Goal: Task Accomplishment & Management: Use online tool/utility

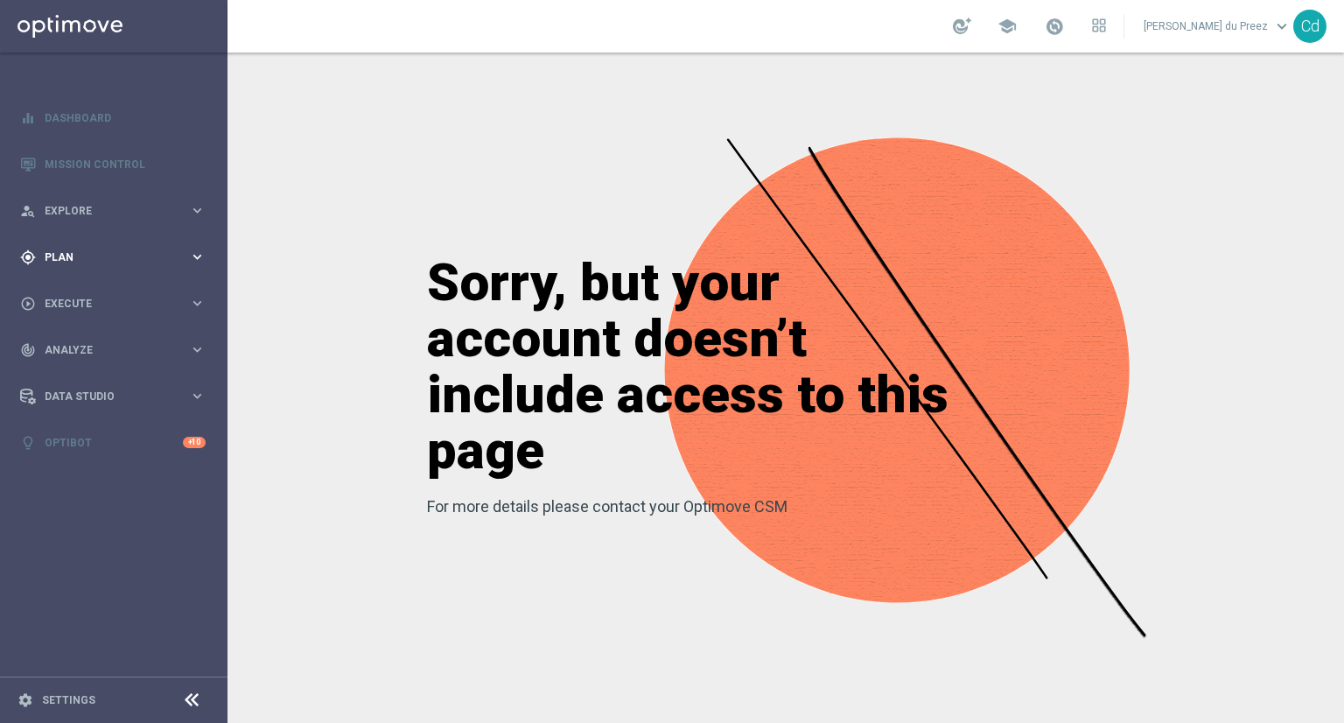
click at [68, 255] on span "Plan" at bounding box center [117, 257] width 144 height 10
click at [76, 345] on span "Templates" at bounding box center [108, 345] width 125 height 10
click at [71, 375] on link "Optimail" at bounding box center [118, 372] width 128 height 14
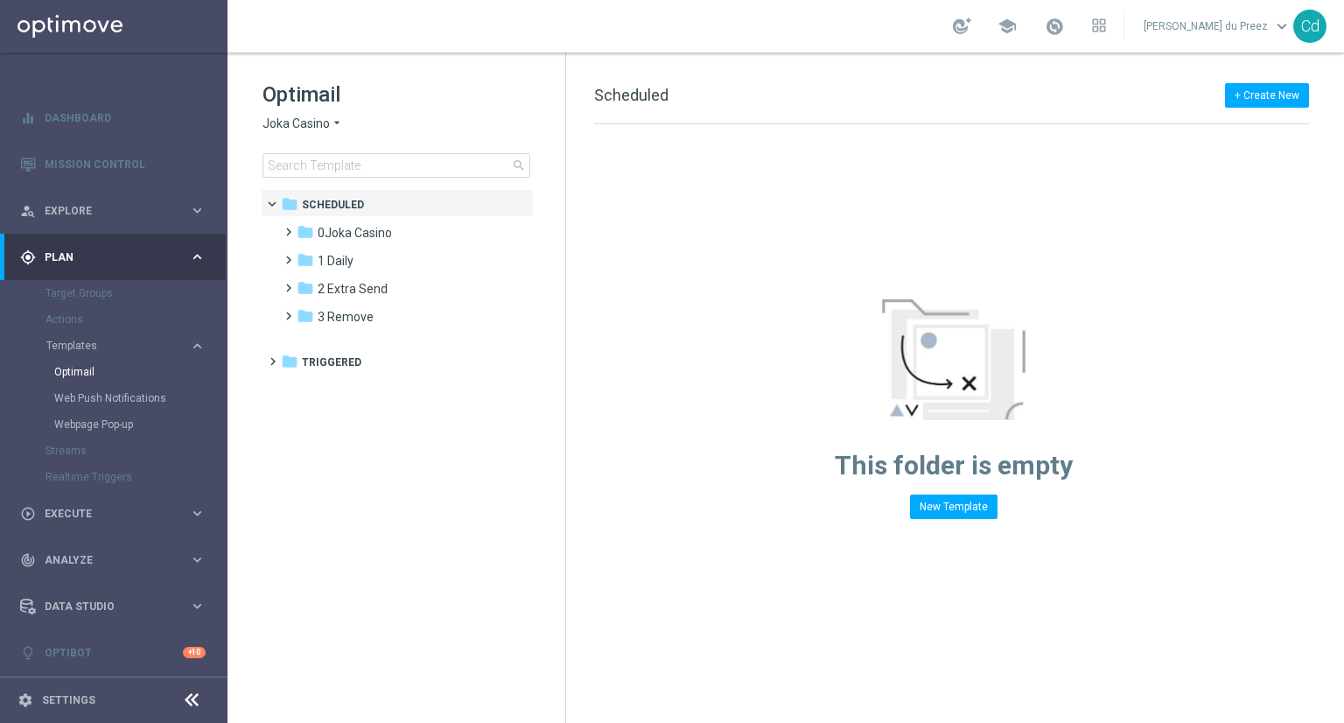
click at [299, 121] on span "Joka Casino" at bounding box center [295, 123] width 67 height 17
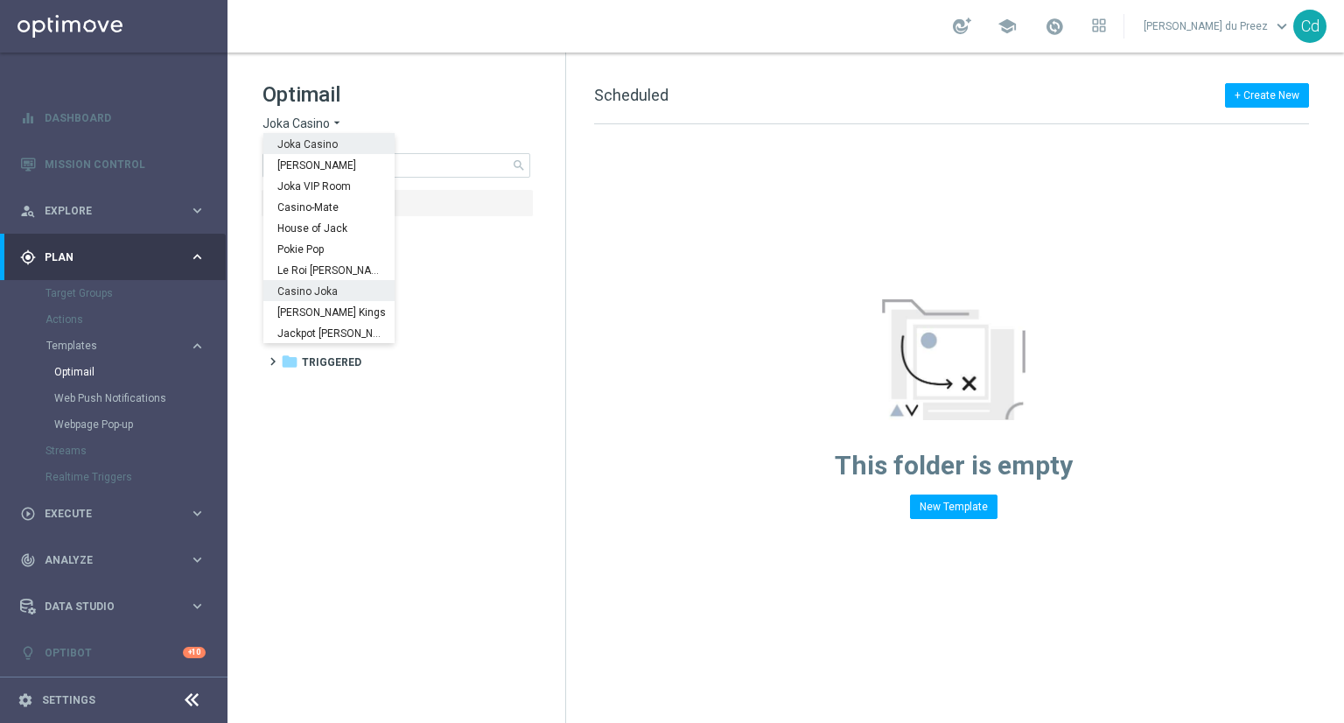
click at [0, 0] on span "Casino Joka" at bounding box center [0, 0] width 0 height 0
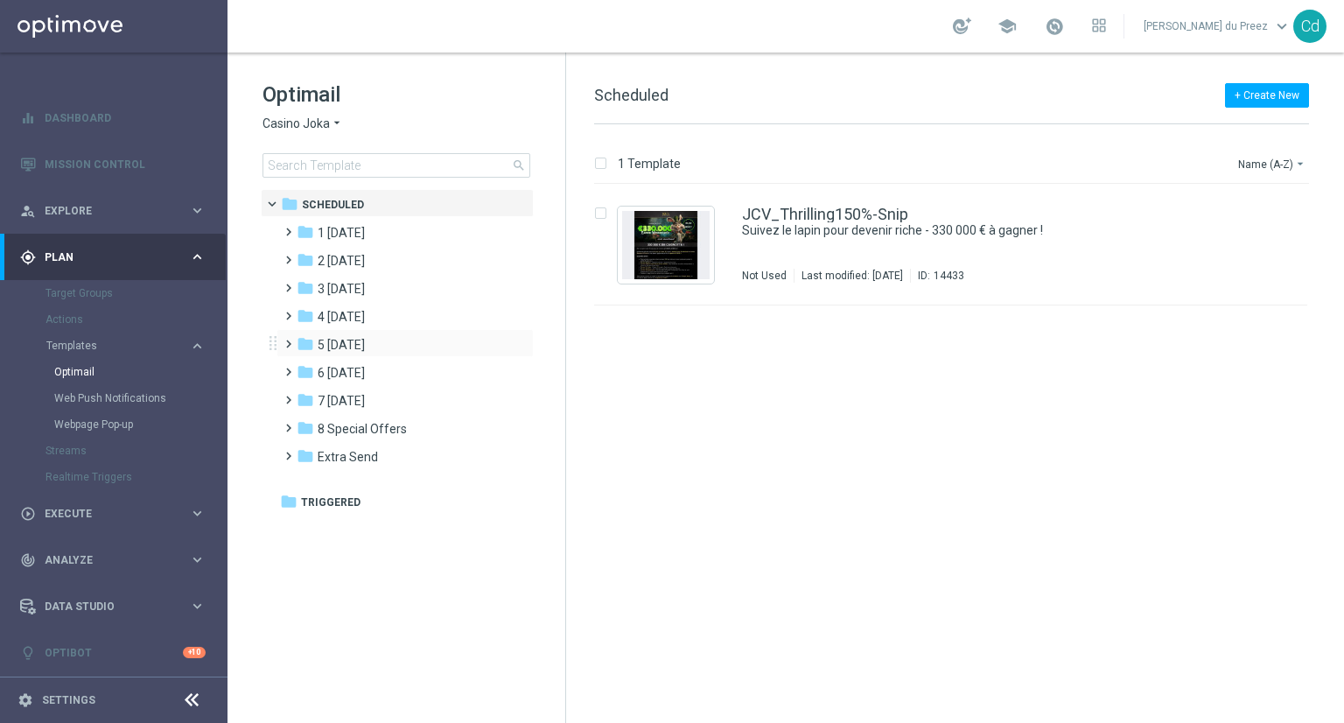
click at [289, 339] on span at bounding box center [285, 335] width 8 height 7
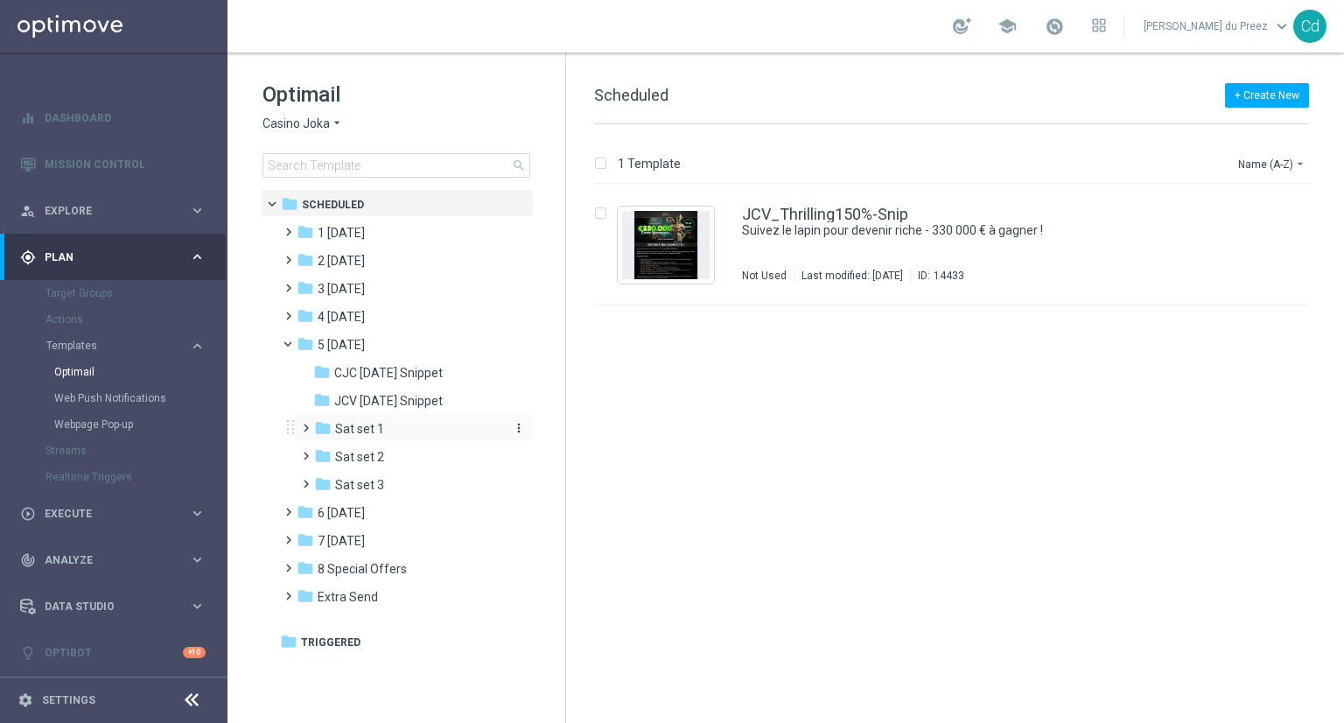
click at [380, 431] on span "Sat set 1" at bounding box center [359, 429] width 49 height 16
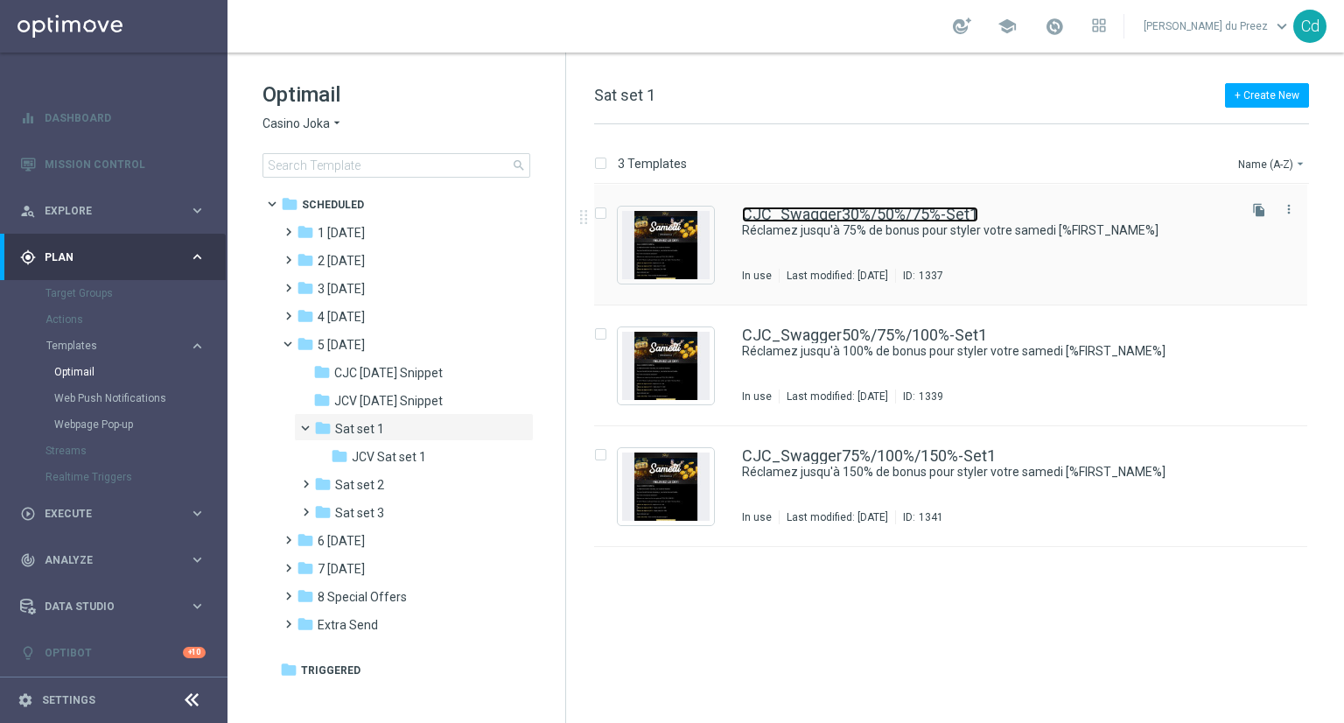
click at [857, 211] on link "CJC_Swagger30%/50%/75%-Set1" at bounding box center [860, 214] width 236 height 16
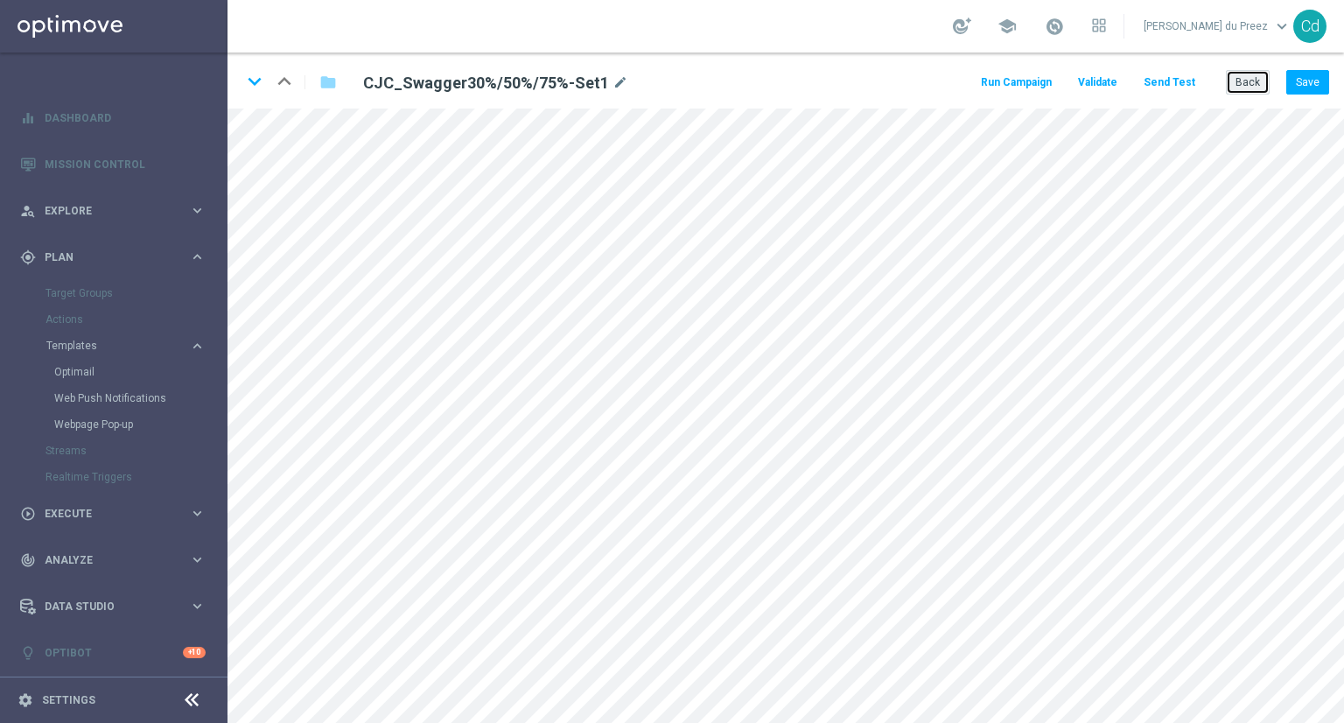
click at [1255, 83] on button "Back" at bounding box center [1248, 82] width 44 height 24
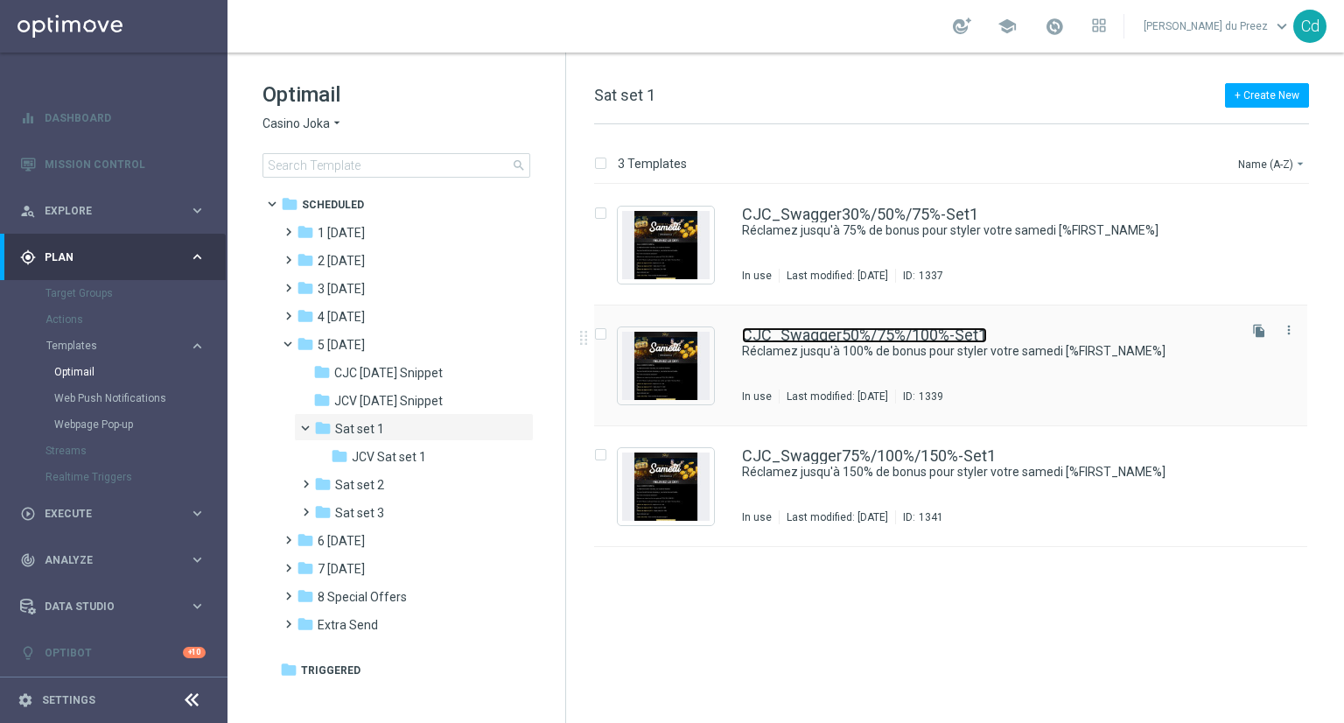
click at [864, 332] on link "CJC_Swagger50%/75%/100%-Set1" at bounding box center [864, 335] width 245 height 16
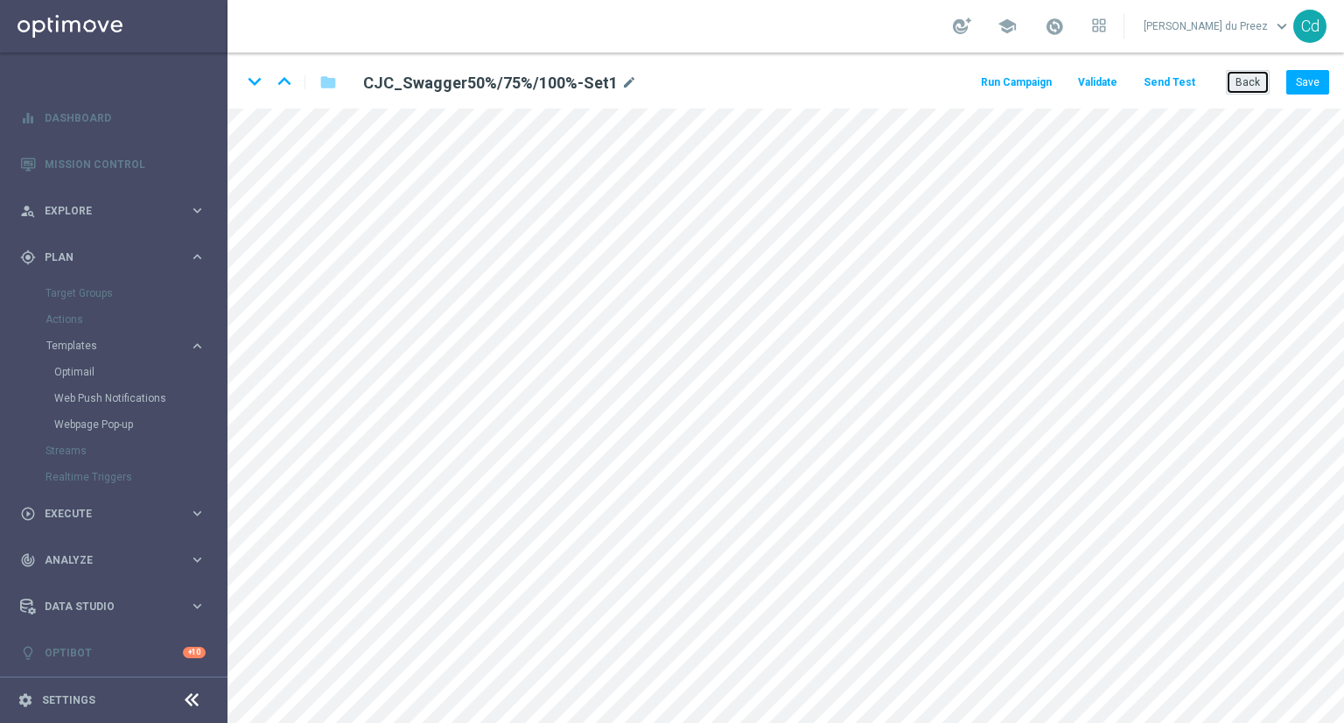
click at [1253, 84] on button "Back" at bounding box center [1248, 82] width 44 height 24
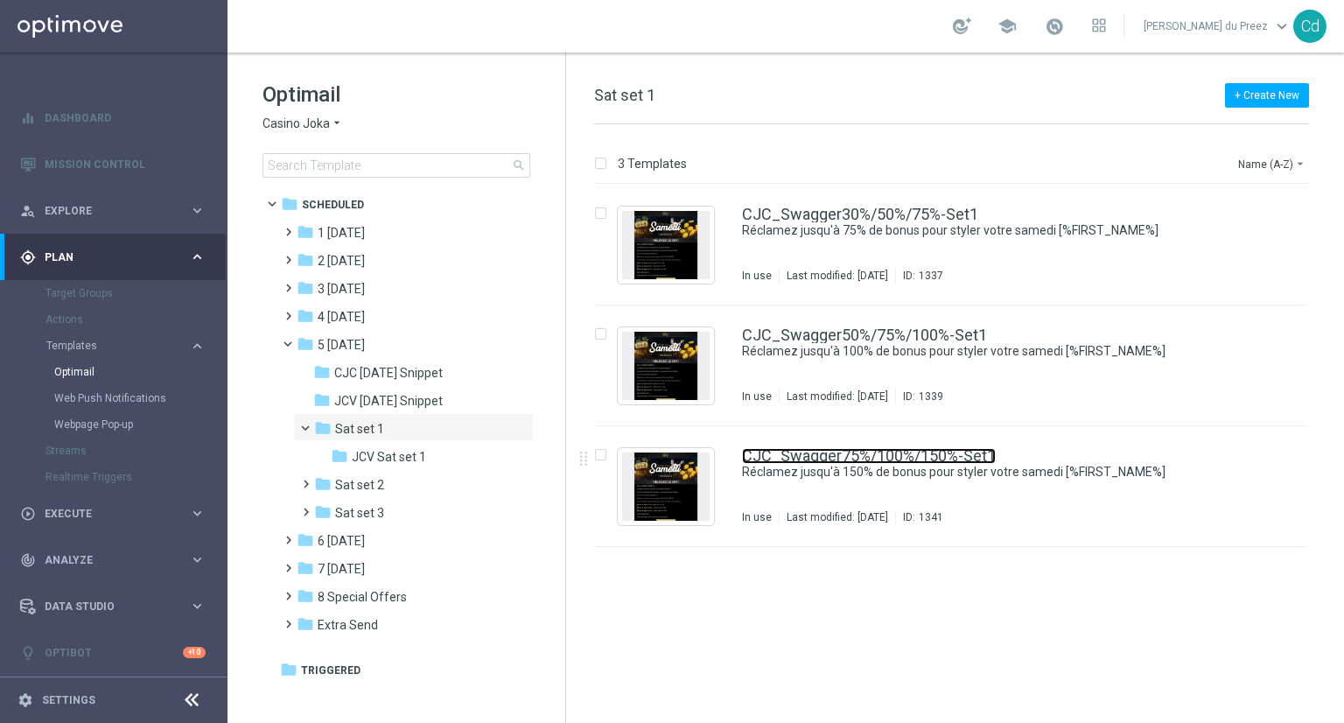
click at [855, 456] on link "CJC_Swagger75%/100%/150%-Set1" at bounding box center [869, 456] width 254 height 16
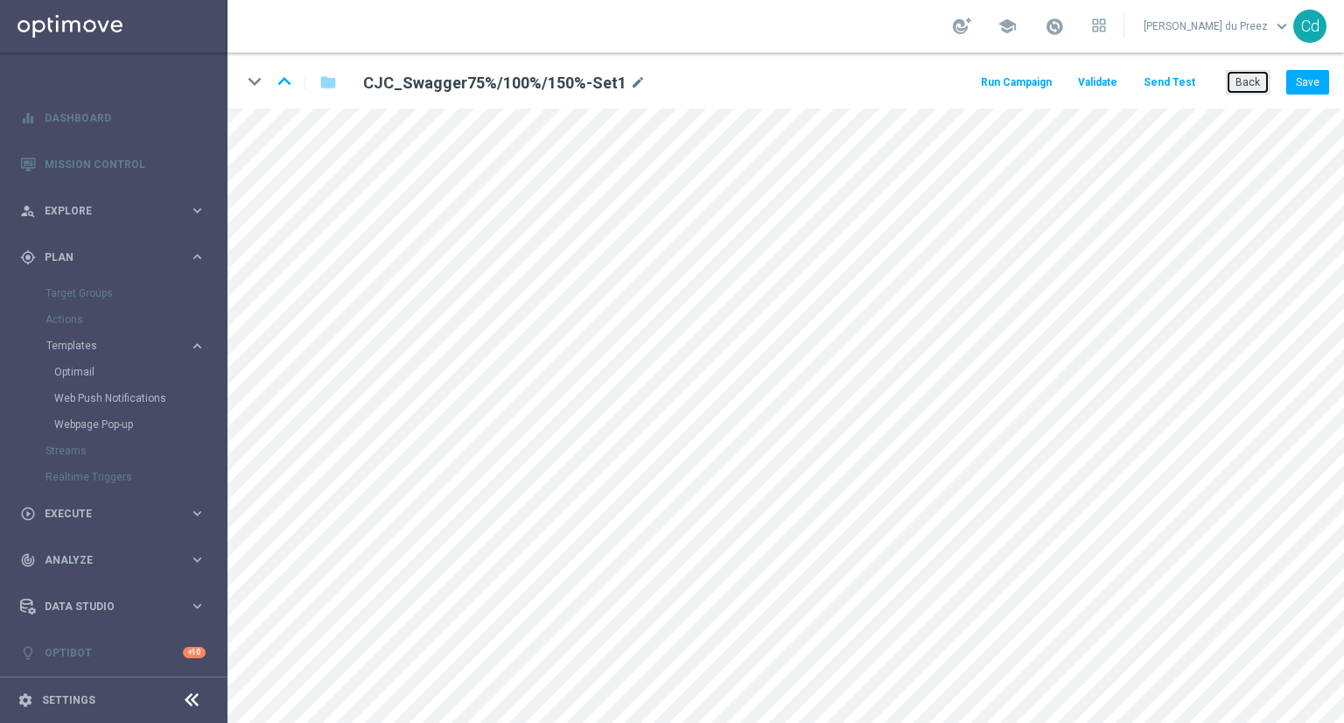
click at [1250, 84] on button "Back" at bounding box center [1248, 82] width 44 height 24
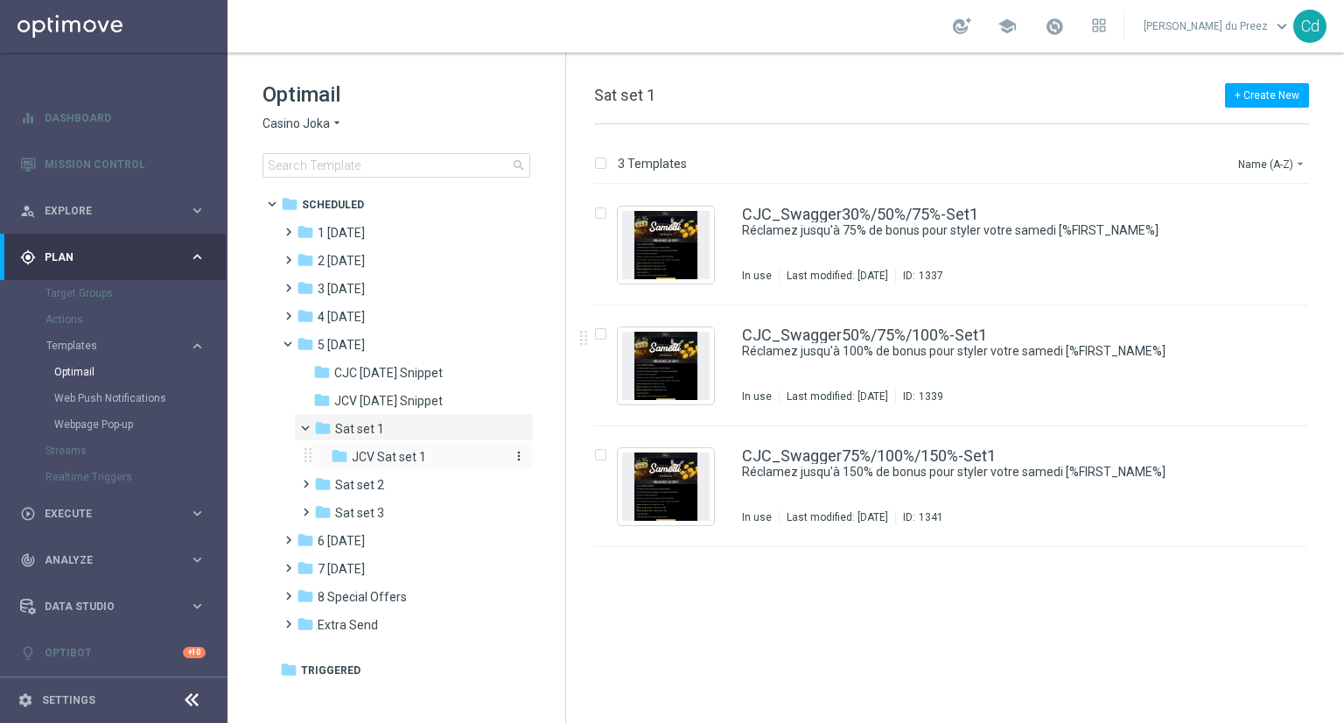
click at [415, 455] on span "JCV Sat set 1" at bounding box center [389, 457] width 74 height 16
